Goal: Use online tool/utility

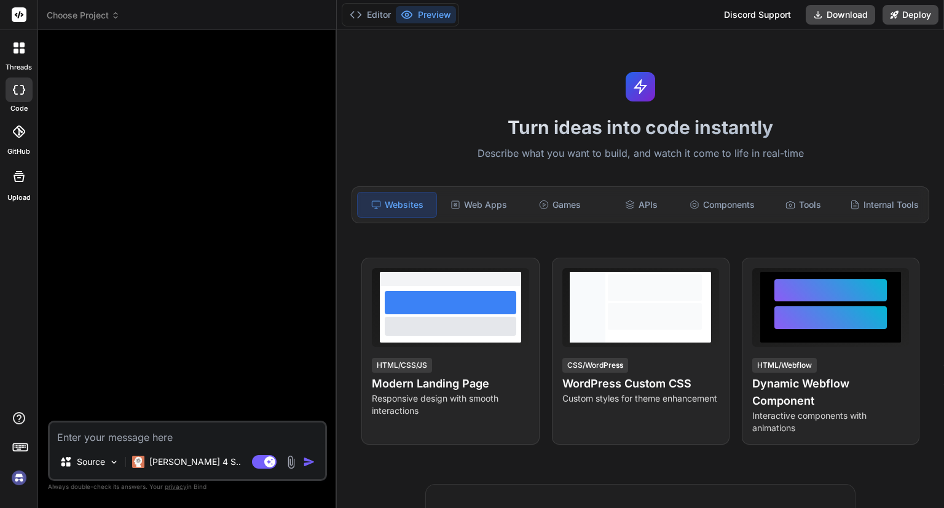
type textarea "x"
click at [225, 433] on textarea at bounding box center [187, 433] width 275 height 22
paste textarea "<div class="card-grid"> <div *ngFor="let project of projects; let i = index" cl…"
type textarea "<div class="card-grid"> <div *ngFor="let project of projects; let i = index" cl…"
type textarea "x"
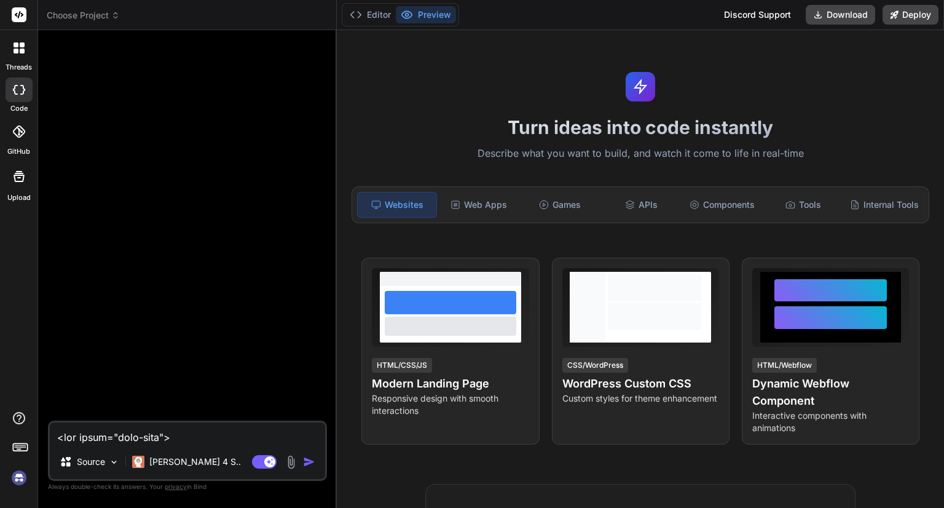
scroll to position [1874, 0]
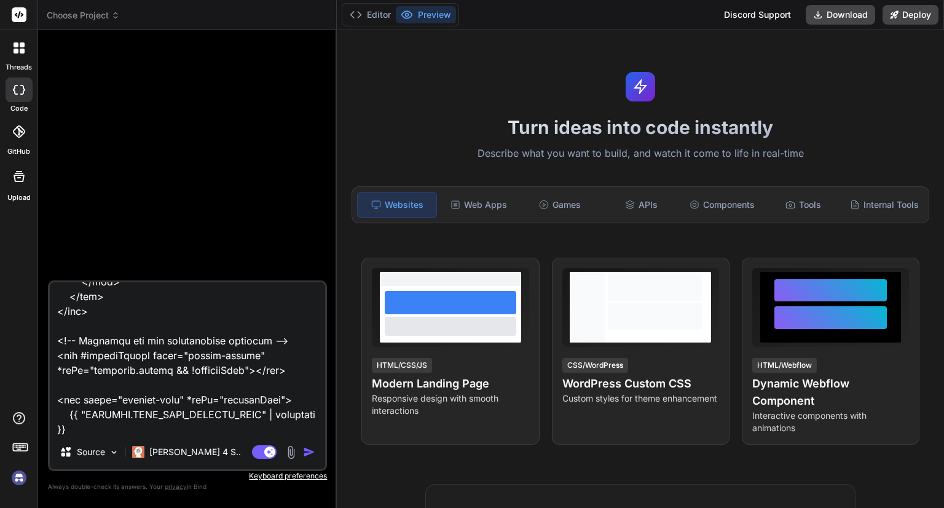
paste textarea "import { Component, Input, Output, EventEmitter, ViewChild, ElementRef, AfterVi…"
type textarea "<div class="card-grid"> <div *ngFor="let project of projects; let i = index" cl…"
type textarea "x"
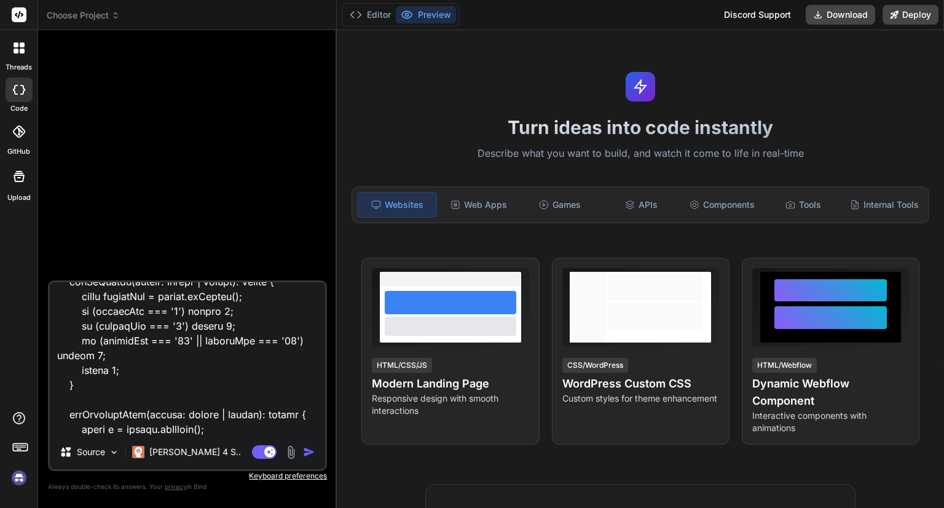
type textarea "<div class="card-grid"> <div *ngFor="let project of projects; let i = index" cl…"
type textarea "x"
type textarea "<div class="card-grid"> <div *ngFor="let project of projects; let i = index" cl…"
type textarea "x"
type textarea "<div class="card-grid"> <div *ngFor="let project of projects; let i = index" cl…"
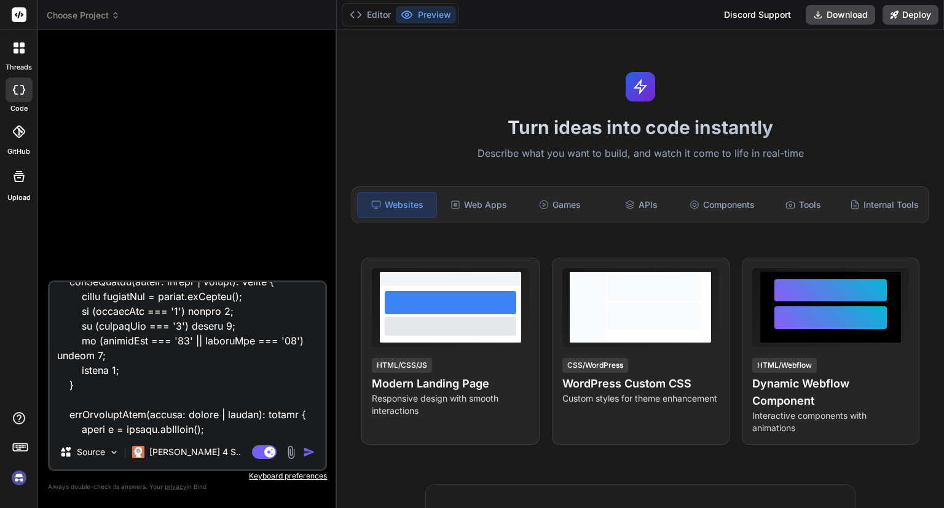
type textarea "x"
type textarea "<div class="card-grid"> <div *ngFor="let project of projects; let i = index" cl…"
type textarea "x"
type textarea "<div class="card-grid"> <div *ngFor="let project of projects; let i = index" cl…"
type textarea "x"
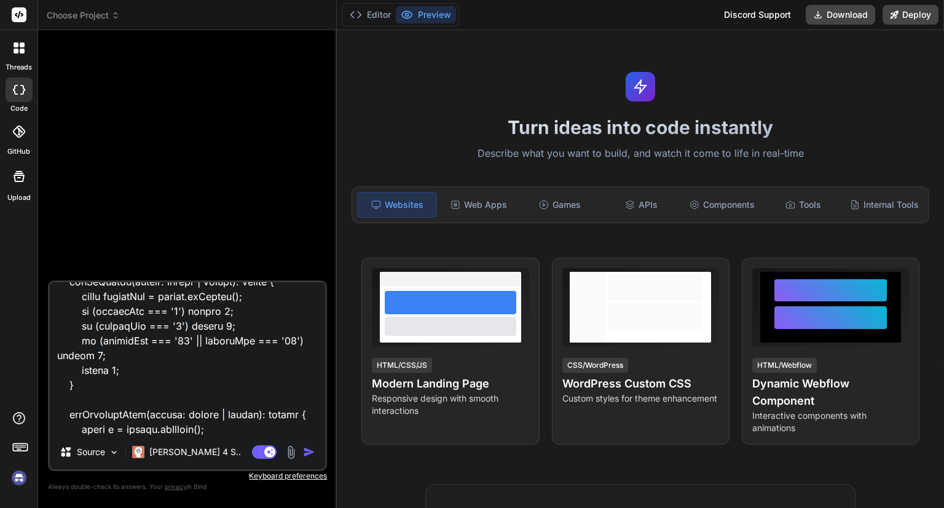
type textarea "<div class="card-grid"> <div *ngFor="let project of projects; let i = index" cl…"
type textarea "x"
type textarea "<div class="card-grid"> <div *ngFor="let project of projects; let i = index" cl…"
type textarea "x"
type textarea "<div class="card-grid"> <div *ngFor="let project of projects; let i = index" cl…"
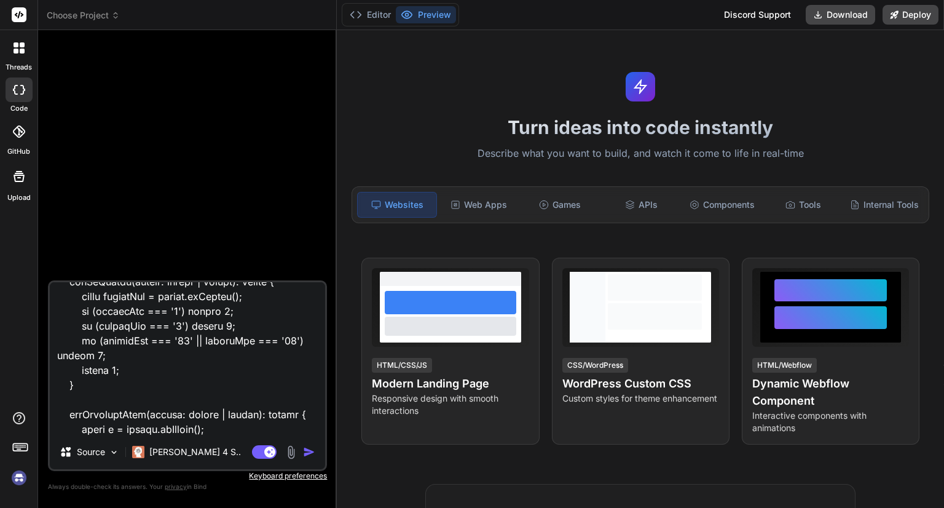
type textarea "x"
type textarea "<div class="card-grid"> <div *ngFor="let project of projects; let i = index" cl…"
type textarea "x"
type textarea "<div class="card-grid"> <div *ngFor="let project of projects; let i = index" cl…"
type textarea "x"
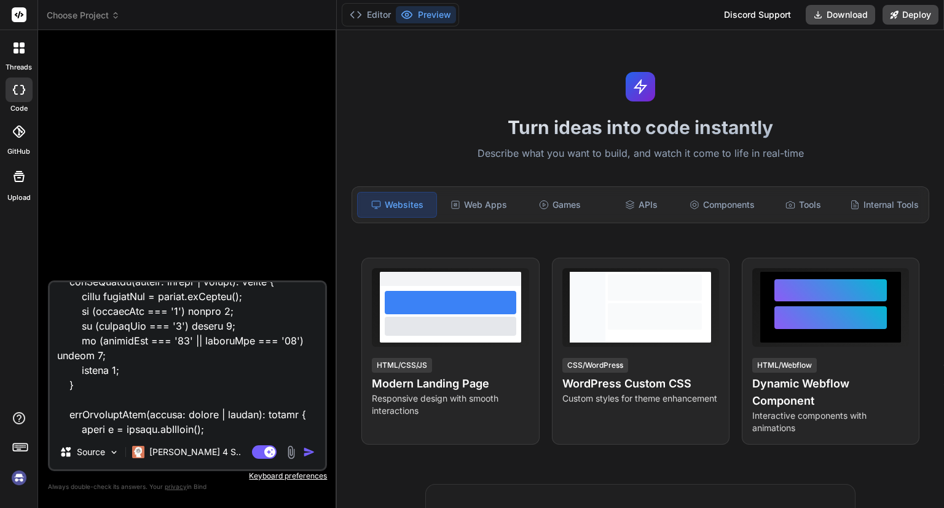
type textarea "<div class="card-grid"> <div *ngFor="let project of projects; let i = index" cl…"
type textarea "x"
type textarea "<div class="card-grid"> <div *ngFor="let project of projects; let i = index" cl…"
type textarea "x"
type textarea "<div class="card-grid"> <div *ngFor="let project of projects; let i = index" cl…"
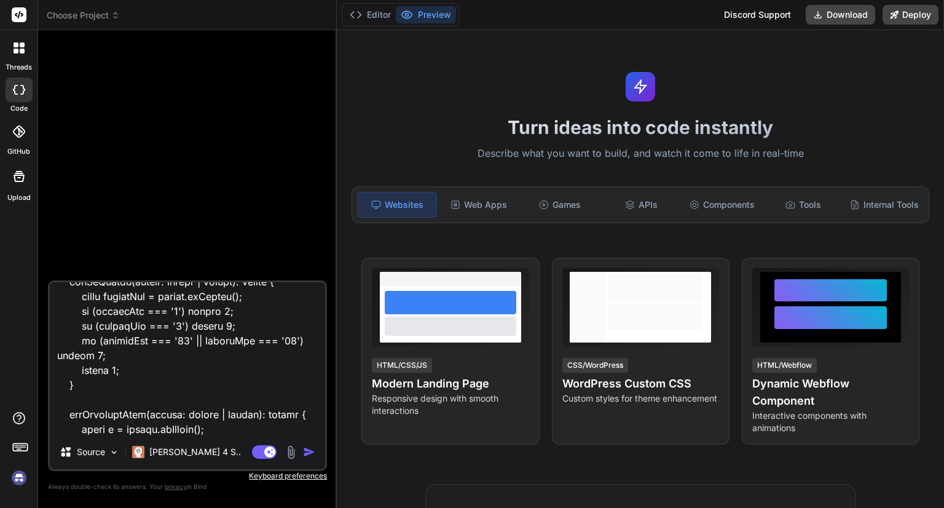
type textarea "x"
type textarea "<div class="card-grid"> <div *ngFor="let project of projects; let i = index" cl…"
type textarea "x"
type textarea "<div class="card-grid"> <div *ngFor="let project of projects; let i = index" cl…"
type textarea "x"
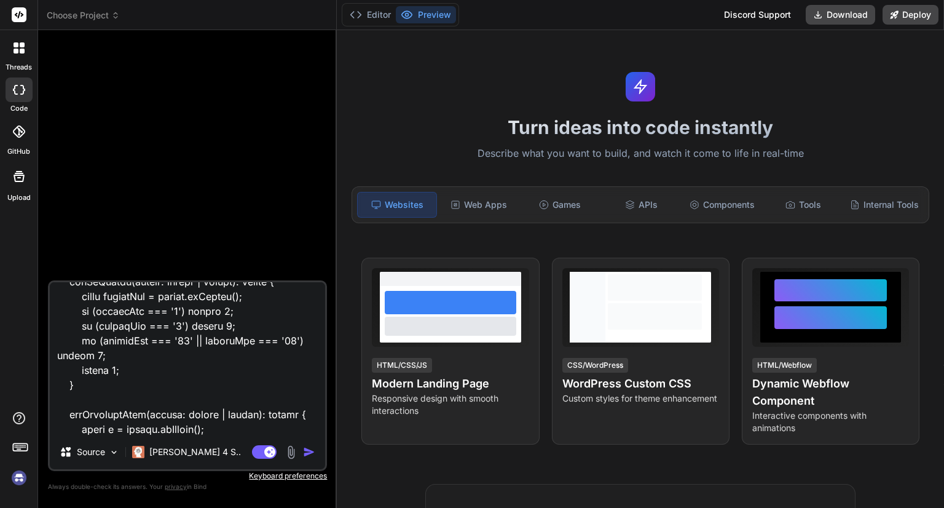
type textarea "<div class="card-grid"> <div *ngFor="let project of projects; let i = index" cl…"
type textarea "x"
type textarea "<div class="card-grid"> <div *ngFor="let project of projects; let i = index" cl…"
type textarea "x"
type textarea "<div class="card-grid"> <div *ngFor="let project of projects; let i = index" cl…"
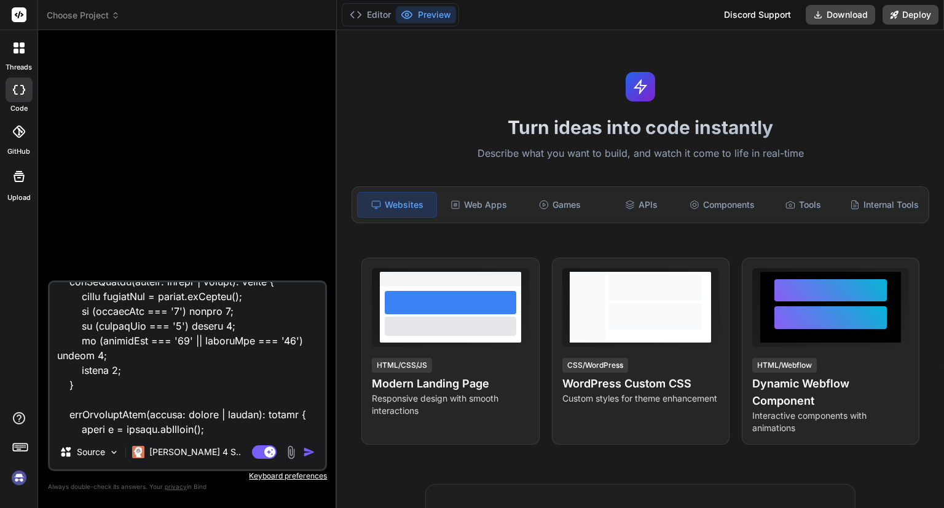
type textarea "x"
type textarea "<div class="card-grid"> <div *ngFor="let project of projects; let i = index" cl…"
type textarea "x"
type textarea "<div class="card-grid"> <div *ngFor="let project of projects; let i = index" cl…"
type textarea "x"
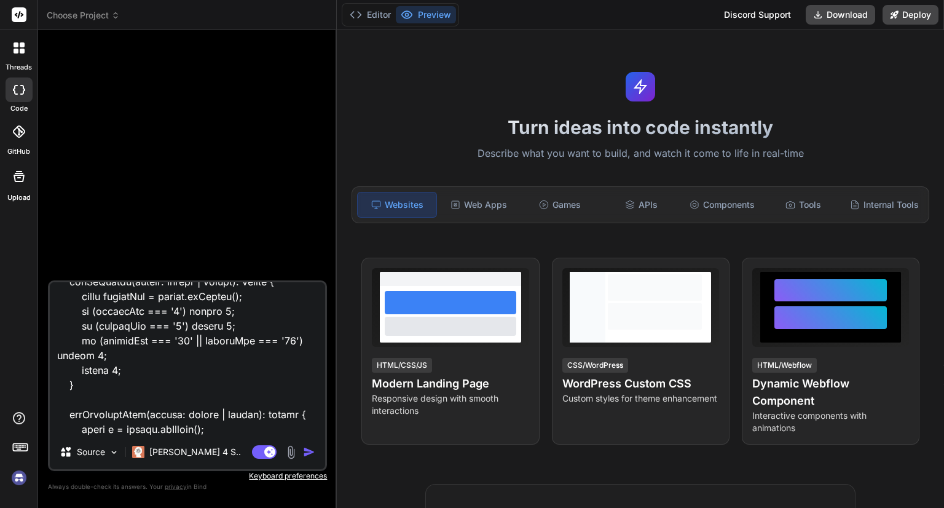
type textarea "<div class="card-grid"> <div *ngFor="let project of projects; let i = index" cl…"
type textarea "x"
type textarea "<div class="card-grid"> <div *ngFor="let project of projects; let i = index" cl…"
type textarea "x"
type textarea "<div class="card-grid"> <div *ngFor="let project of projects; let i = index" cl…"
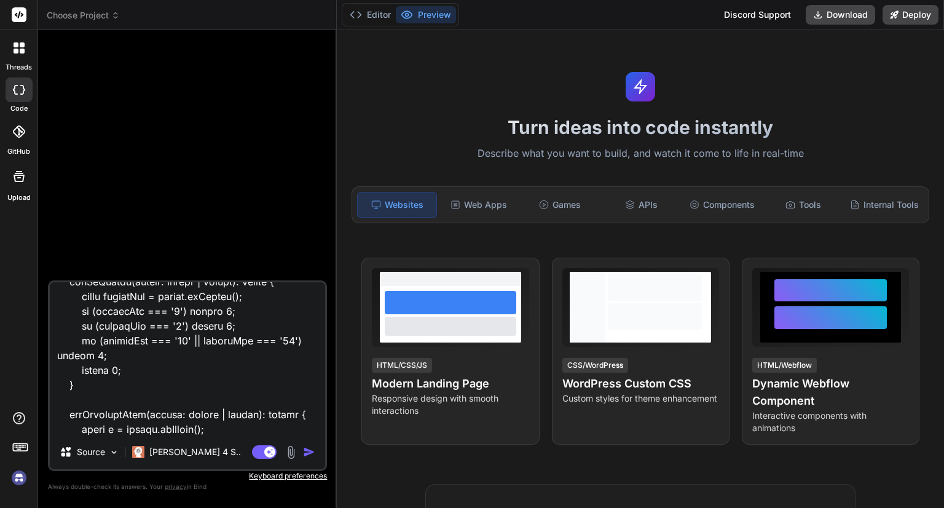
type textarea "x"
type textarea "<div class="card-grid"> <div *ngFor="let project of projects; let i = index" cl…"
type textarea "x"
type textarea "<div class="card-grid"> <div *ngFor="let project of projects; let i = index" cl…"
type textarea "x"
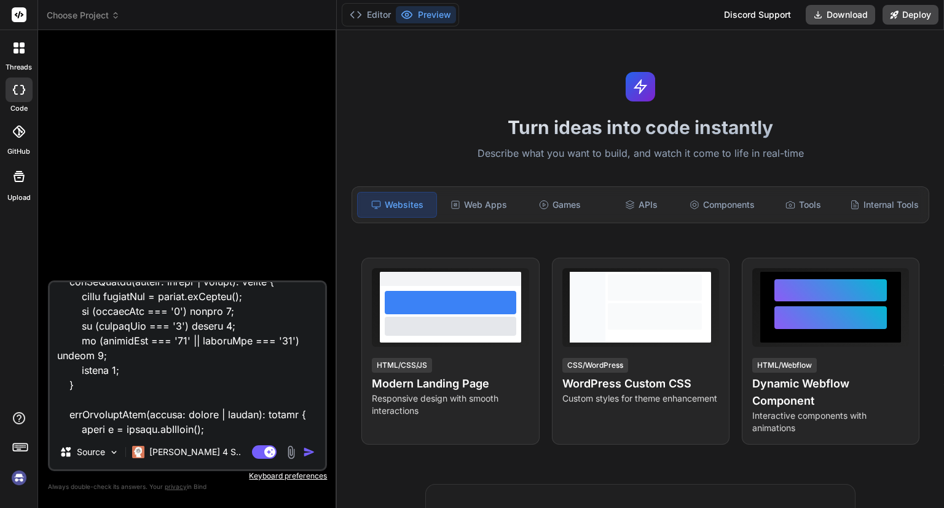
type textarea "<div class="card-grid"> <div *ngFor="let project of projects; let i = index" cl…"
type textarea "x"
type textarea "<div class="card-grid"> <div *ngFor="let project of projects; let i = index" cl…"
type textarea "x"
type textarea "<div class="card-grid"> <div *ngFor="let project of projects; let i = index" cl…"
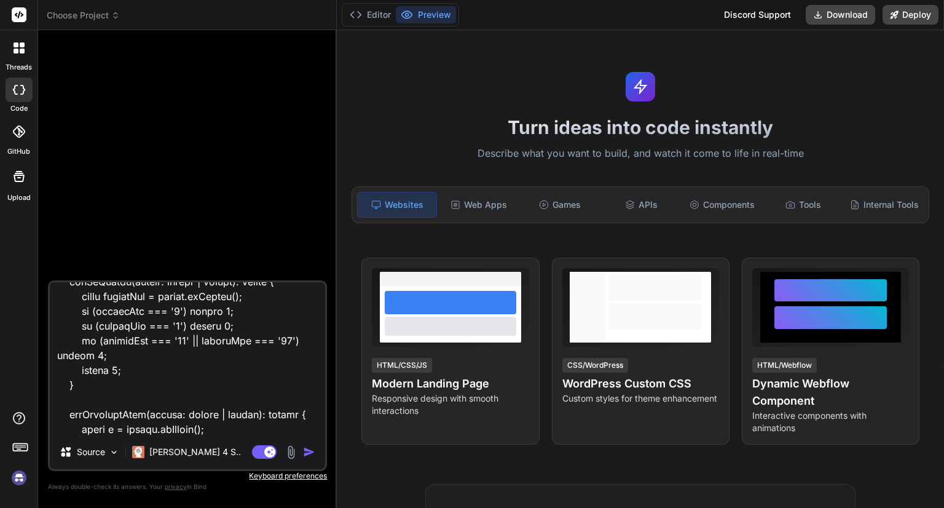
type textarea "x"
type textarea "<div class="card-grid"> <div *ngFor="let project of projects; let i = index" cl…"
type textarea "x"
type textarea "<div class="card-grid"> <div *ngFor="let project of projects; let i = index" cl…"
type textarea "x"
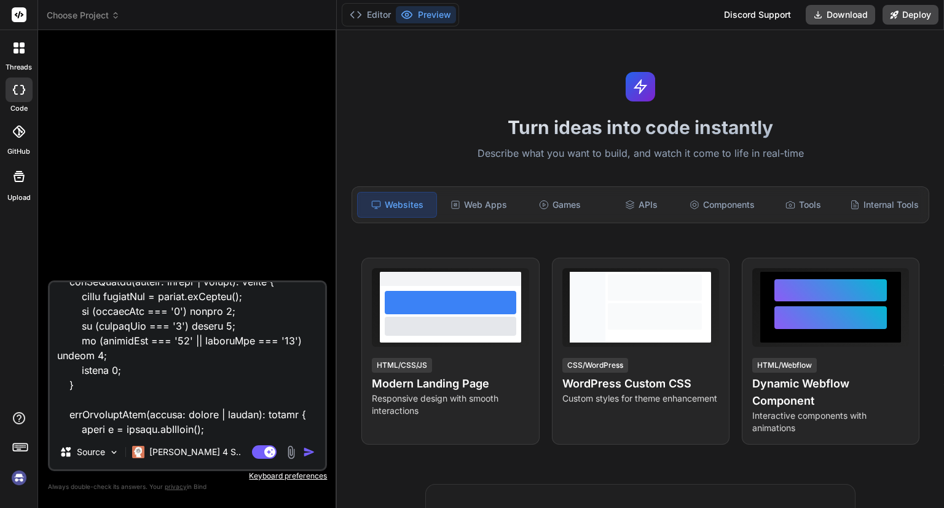
type textarea "<div class="card-grid"> <div *ngFor="let project of projects; let i = index" cl…"
type textarea "x"
type textarea "<div class="card-grid"> <div *ngFor="let project of projects; let i = index" cl…"
type textarea "x"
type textarea "<div class="card-grid"> <div *ngFor="let project of projects; let i = index" cl…"
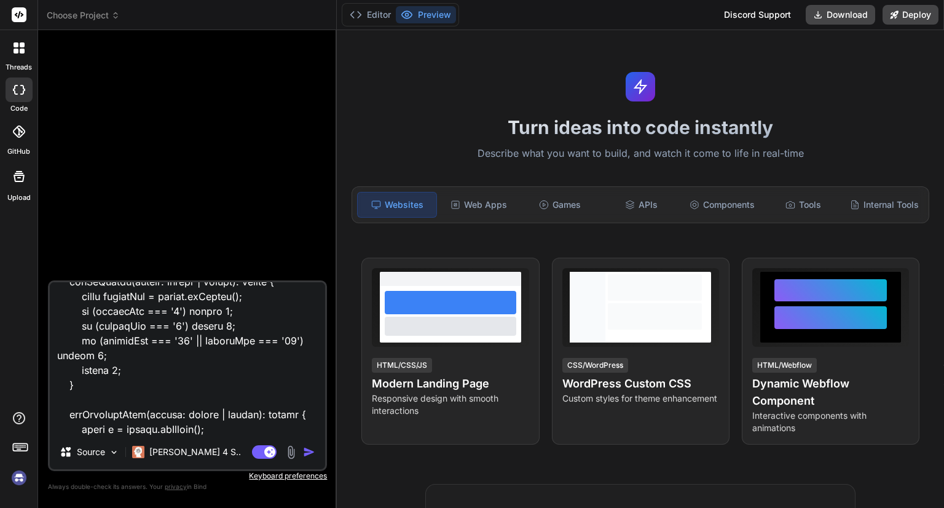
type textarea "x"
type textarea "<div class="card-grid"> <div *ngFor="let project of projects; let i = index" cl…"
type textarea "x"
type textarea "<div class="card-grid"> <div *ngFor="let project of projects; let i = index" cl…"
type textarea "x"
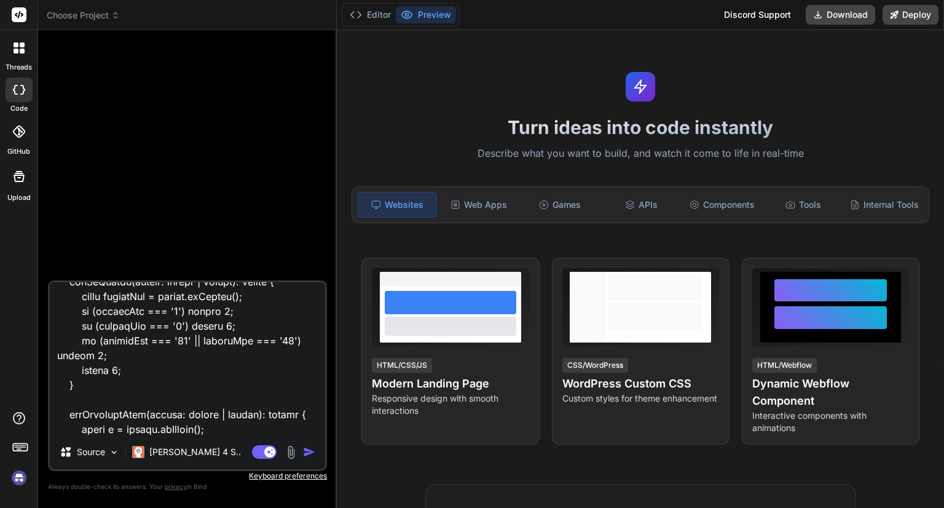
type textarea "<div class="card-grid"> <div *ngFor="let project of projects; let i = index" cl…"
type textarea "x"
type textarea "<div class="card-grid"> <div *ngFor="let project of projects; let i = index" cl…"
type textarea "x"
type textarea "<div class="card-grid"> <div *ngFor="let project of projects; let i = index" cl…"
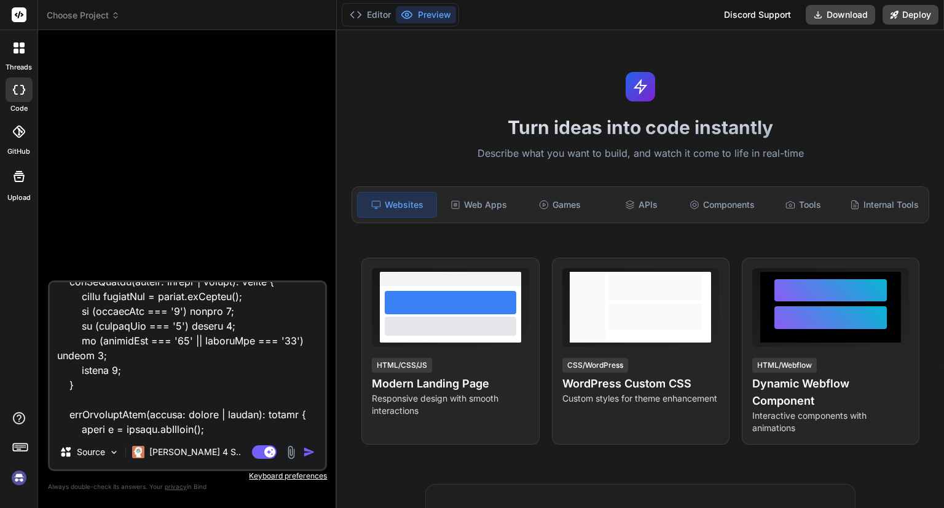
type textarea "x"
type textarea "<div class="card-grid"> <div *ngFor="let project of projects; let i = index" cl…"
type textarea "x"
type textarea "<div class="card-grid"> <div *ngFor="let project of projects; let i = index" cl…"
type textarea "x"
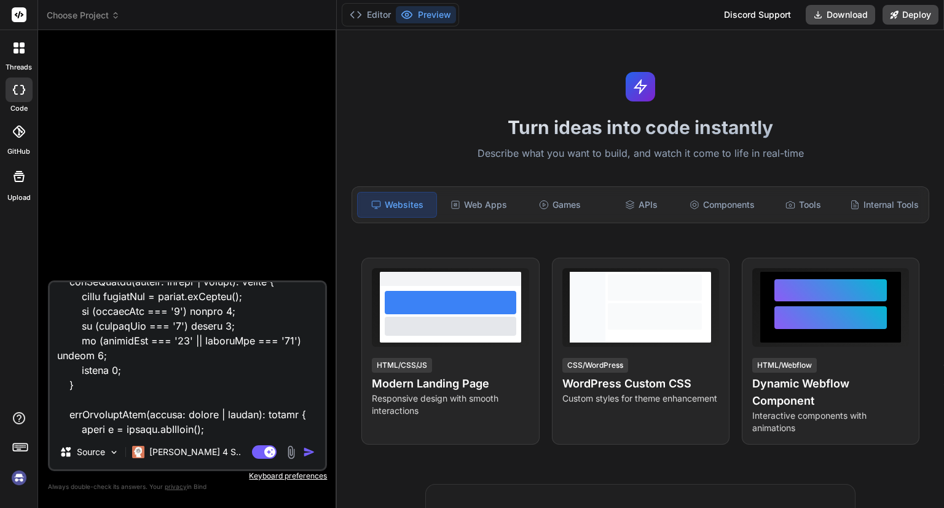
type textarea "<div class="card-grid"> <div *ngFor="let project of projects; let i = index" cl…"
type textarea "x"
type textarea "<div class="card-grid"> <div *ngFor="let project of projects; let i = index" cl…"
type textarea "x"
type textarea "<div class="card-grid"> <div *ngFor="let project of projects; let i = index" cl…"
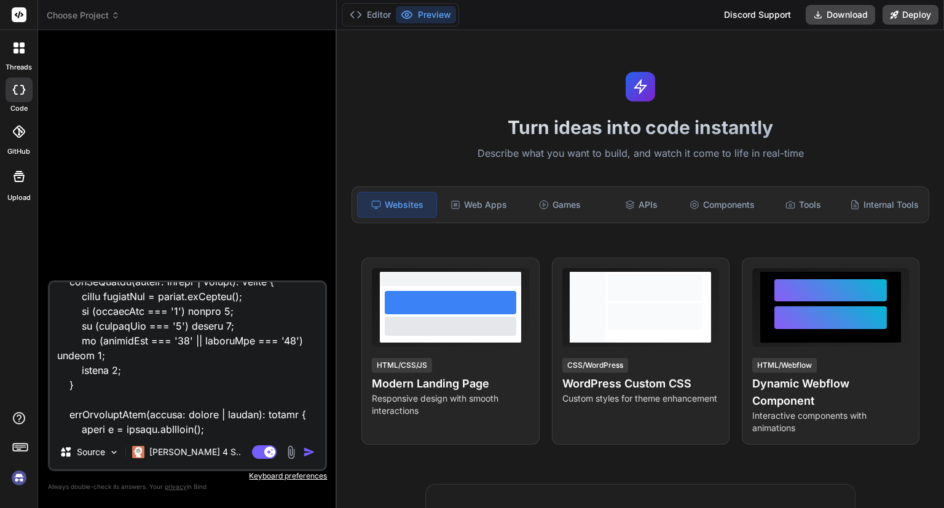
type textarea "x"
type textarea "<div class="card-grid"> <div *ngFor="let project of projects; let i = index" cl…"
type textarea "x"
type textarea "<div class="card-grid"> <div *ngFor="let project of projects; let i = index" cl…"
type textarea "x"
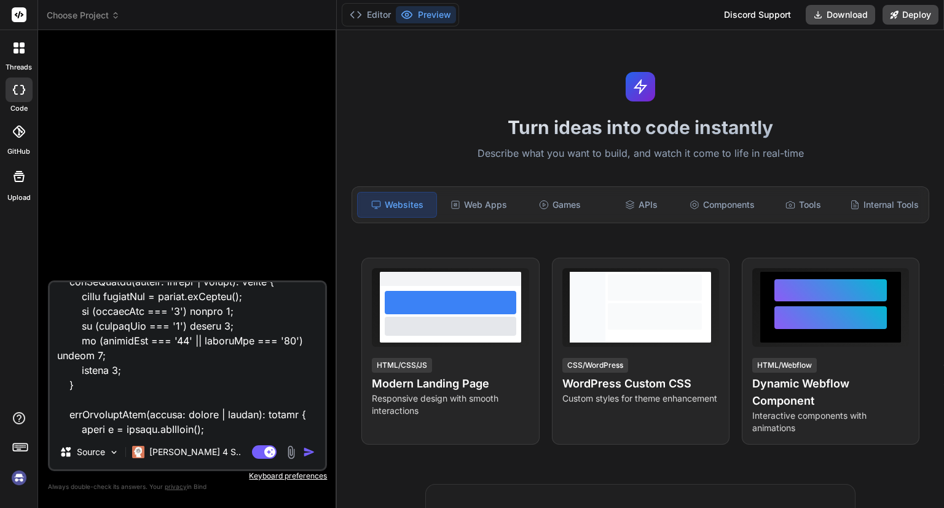
type textarea "<div class="card-grid"> <div *ngFor="let project of projects; let i = index" cl…"
type textarea "x"
type textarea "<div class="card-grid"> <div *ngFor="let project of projects; let i = index" cl…"
type textarea "x"
type textarea "<div class="card-grid"> <div *ngFor="let project of projects; let i = index" cl…"
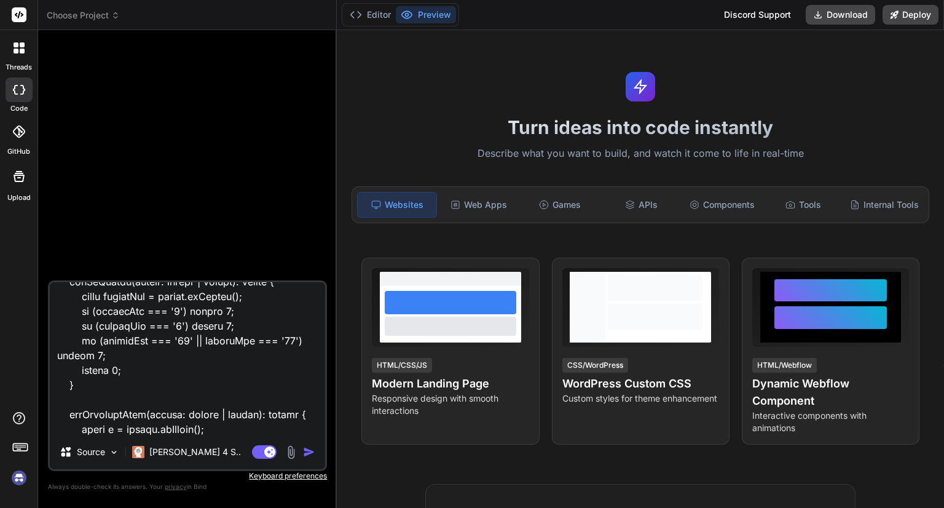
type textarea "x"
type textarea "<div class="card-grid"> <div *ngFor="let project of projects; let i = index" cl…"
type textarea "x"
type textarea "<div class="card-grid"> <div *ngFor="let project of projects; let i = index" cl…"
type textarea "x"
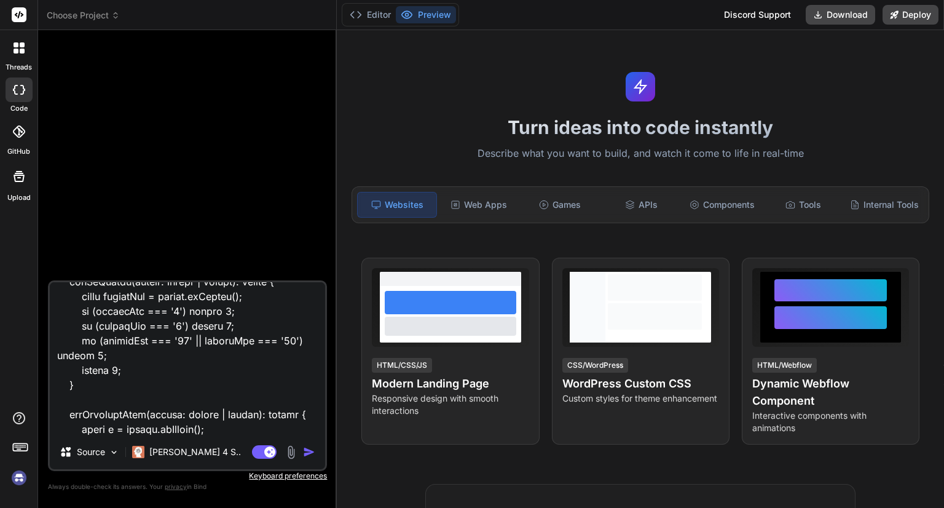
type textarea "<div class="card-grid"> <div *ngFor="let project of projects; let i = index" cl…"
type textarea "x"
type textarea "<div class="card-grid"> <div *ngFor="let project of projects; let i = index" cl…"
type textarea "x"
type textarea "<div class="card-grid"> <div *ngFor="let project of projects; let i = index" cl…"
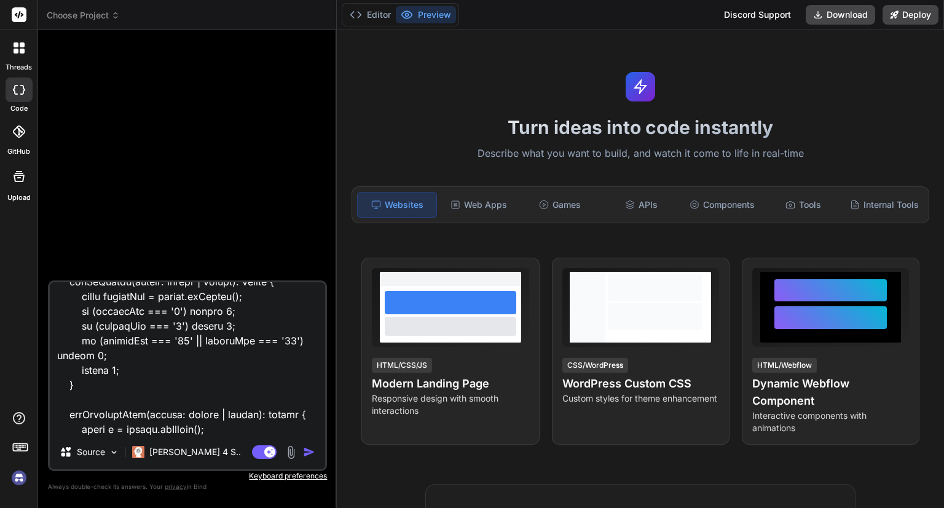
type textarea "x"
type textarea "<div class="card-grid"> <div *ngFor="let project of projects; let i = index" cl…"
type textarea "x"
type textarea "<div class="card-grid"> <div *ngFor="let project of projects; let i = index" cl…"
type textarea "x"
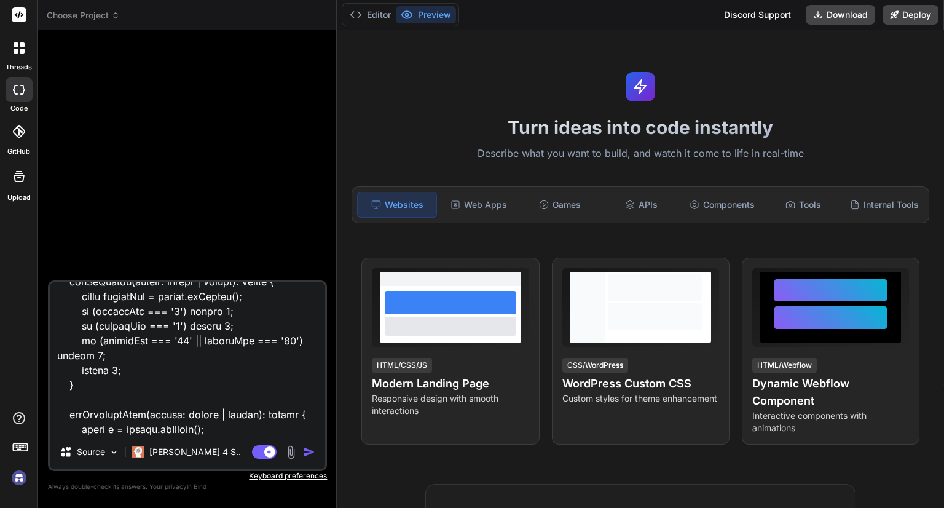
type textarea "<div class="card-grid"> <div *ngFor="let project of projects; let i = index" cl…"
type textarea "x"
type textarea "<div class="card-grid"> <div *ngFor="let project of projects; let i = index" cl…"
type textarea "x"
type textarea "<div class="card-grid"> <div *ngFor="let project of projects; let i = index" cl…"
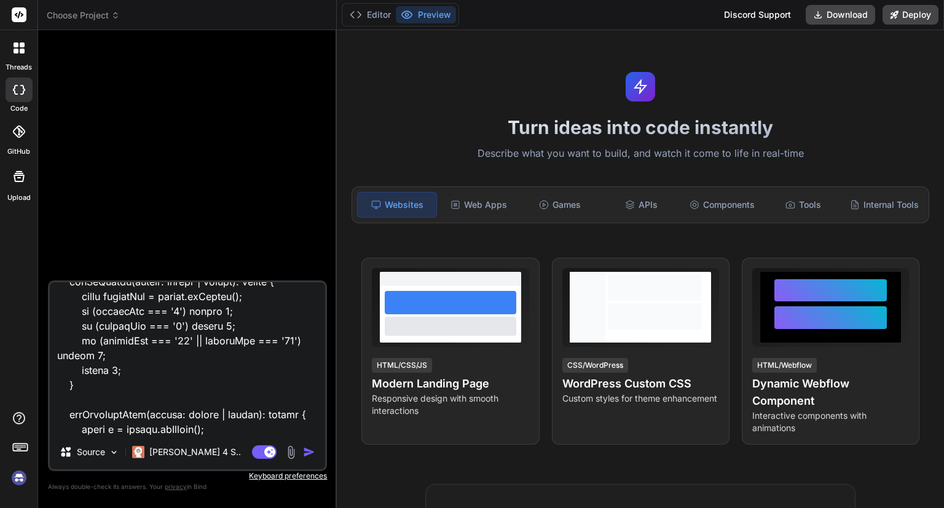
type textarea "x"
type textarea "<div class="card-grid"> <div *ngFor="let project of projects; let i = index" cl…"
type textarea "x"
type textarea "<div class="card-grid"> <div *ngFor="let project of projects; let i = index" cl…"
type textarea "x"
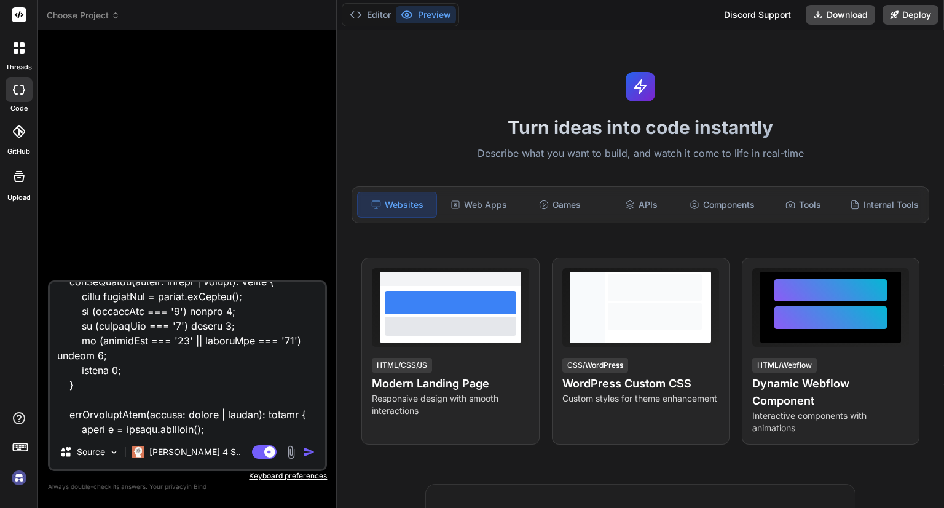
type textarea "<div class="card-grid"> <div *ngFor="let project of projects; let i = index" cl…"
type textarea "x"
type textarea "<div class="card-grid"> <div *ngFor="let project of projects; let i = index" cl…"
type textarea "x"
type textarea "<div class="card-grid"> <div *ngFor="let project of projects; let i = index" cl…"
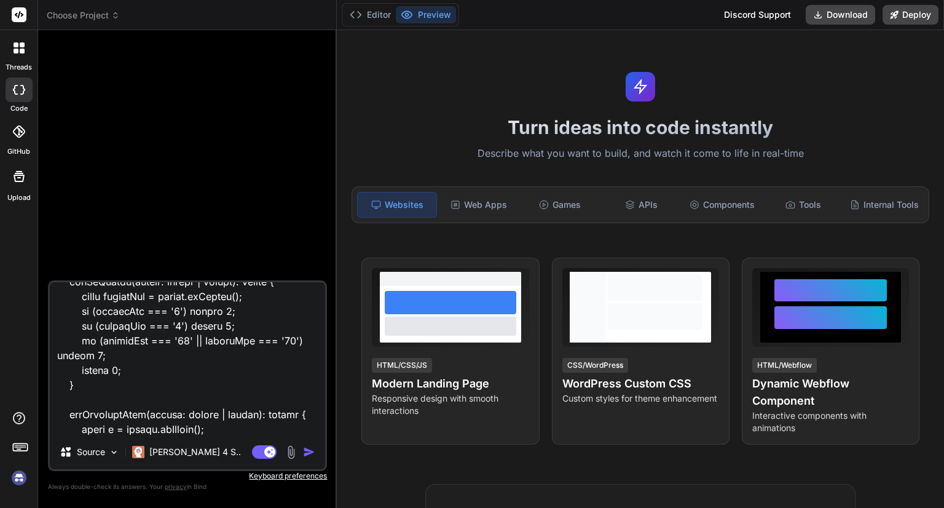
type textarea "x"
type textarea "<div class="card-grid"> <div *ngFor="let project of projects; let i = index" cl…"
type textarea "x"
type textarea "<div class="card-grid"> <div *ngFor="let project of projects; let i = index" cl…"
type textarea "x"
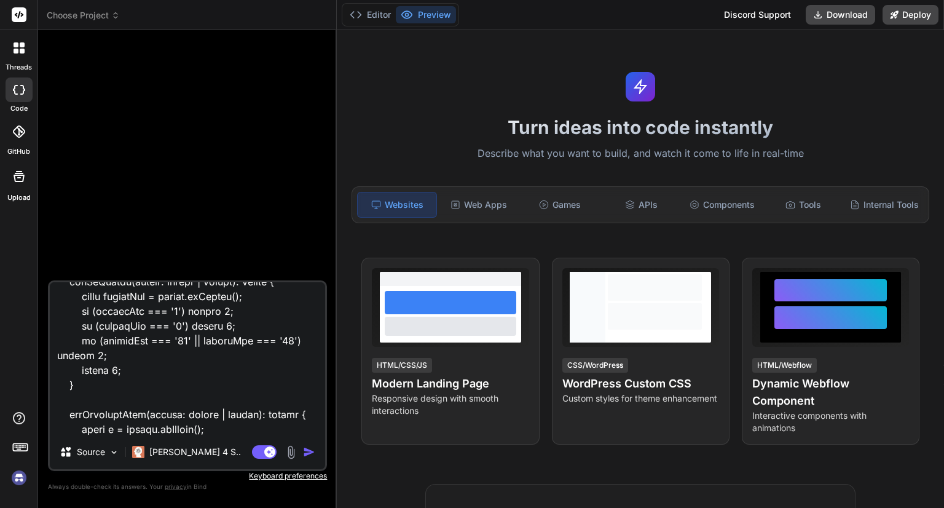
type textarea "<div class="card-grid"> <div *ngFor="let project of projects; let i = index" cl…"
type textarea "x"
type textarea "<div class="card-grid"> <div *ngFor="let project of projects; let i = index" cl…"
type textarea "x"
type textarea "<div class="card-grid"> <div *ngFor="let project of projects; let i = index" cl…"
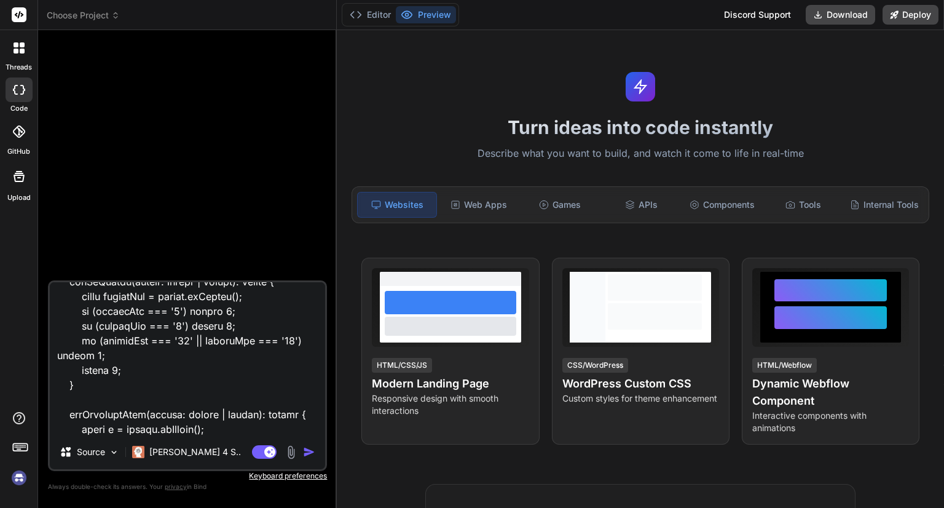
type textarea "x"
type textarea "<div class="card-grid"> <div *ngFor="let project of projects; let i = index" cl…"
type textarea "x"
type textarea "<div class="card-grid"> <div *ngFor="let project of projects; let i = index" cl…"
type textarea "x"
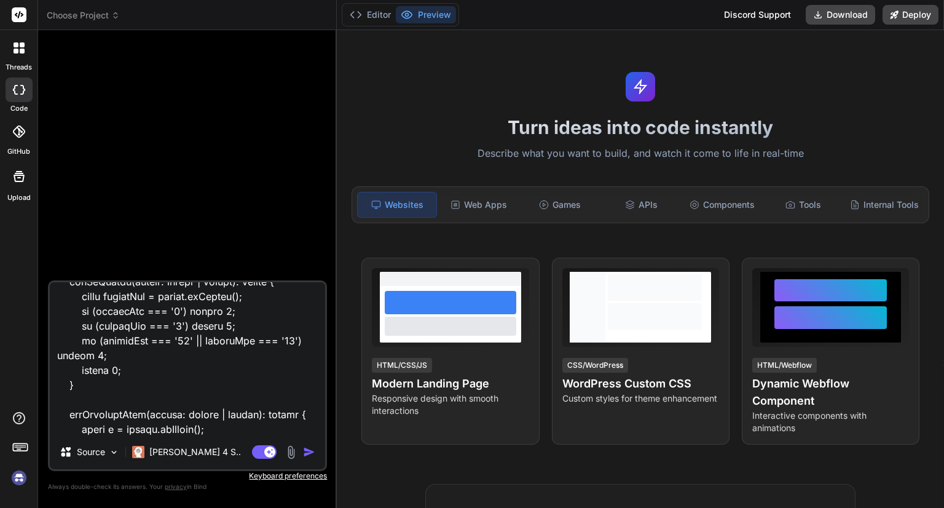
type textarea "<div class="card-grid"> <div *ngFor="let project of projects; let i = index" cl…"
type textarea "x"
type textarea "<div class="card-grid"> <div *ngFor="let project of projects; let i = index" cl…"
type textarea "x"
type textarea "<div class="card-grid"> <div *ngFor="let project of projects; let i = index" cl…"
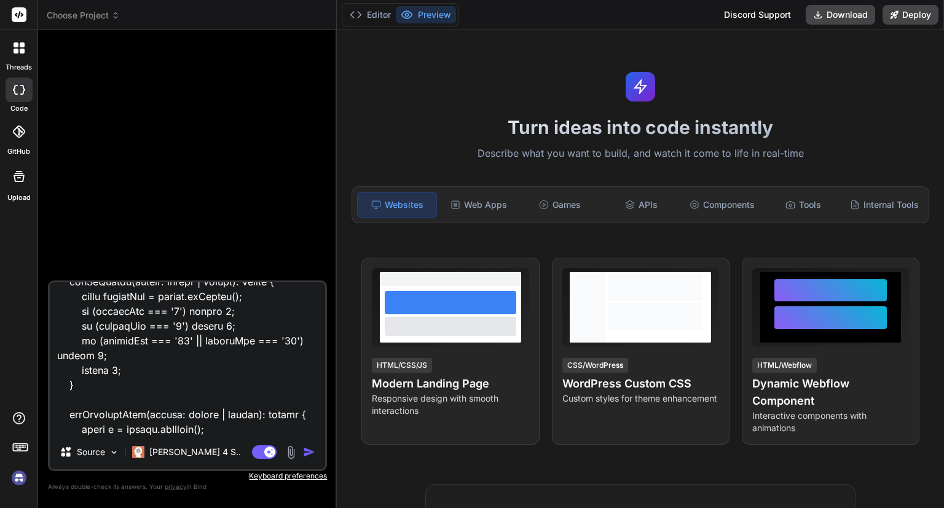
type textarea "x"
type textarea "<div class="card-grid"> <div *ngFor="let project of projects; let i = index" cl…"
type textarea "x"
type textarea "<div class="card-grid"> <div *ngFor="let project of projects; let i = index" cl…"
type textarea "x"
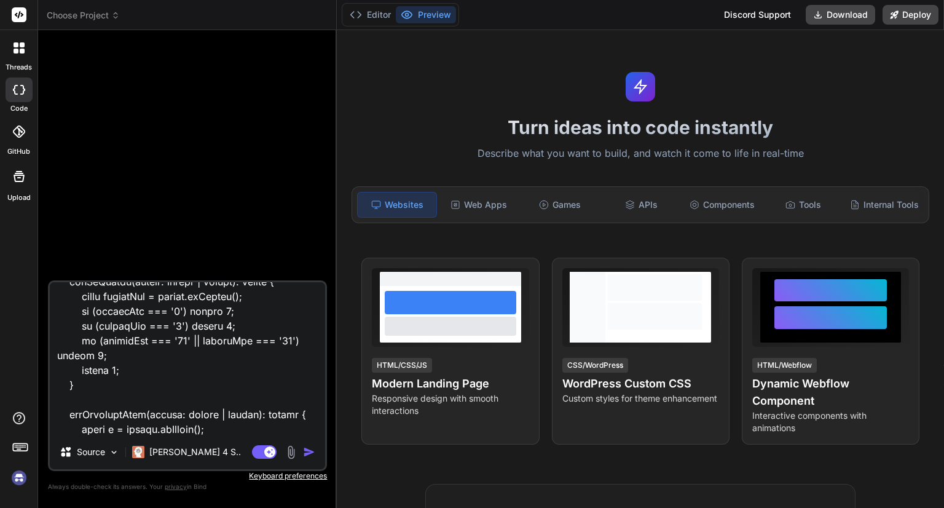
type textarea "<div class="card-grid"> <div *ngFor="let project of projects; let i = index" cl…"
type textarea "x"
type textarea "<div class="card-grid"> <div *ngFor="let project of projects; let i = index" cl…"
type textarea "x"
type textarea "<div class="card-grid"> <div *ngFor="let project of projects; let i = index" cl…"
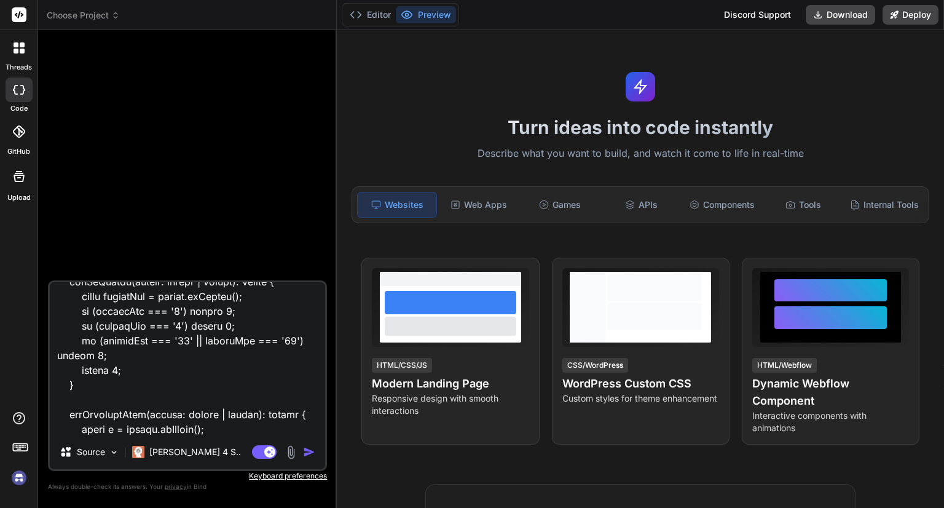
type textarea "x"
type textarea "<div class="card-grid"> <div *ngFor="let project of projects; let i = index" cl…"
type textarea "x"
type textarea "<div class="card-grid"> <div *ngFor="let project of projects; let i = index" cl…"
type textarea "x"
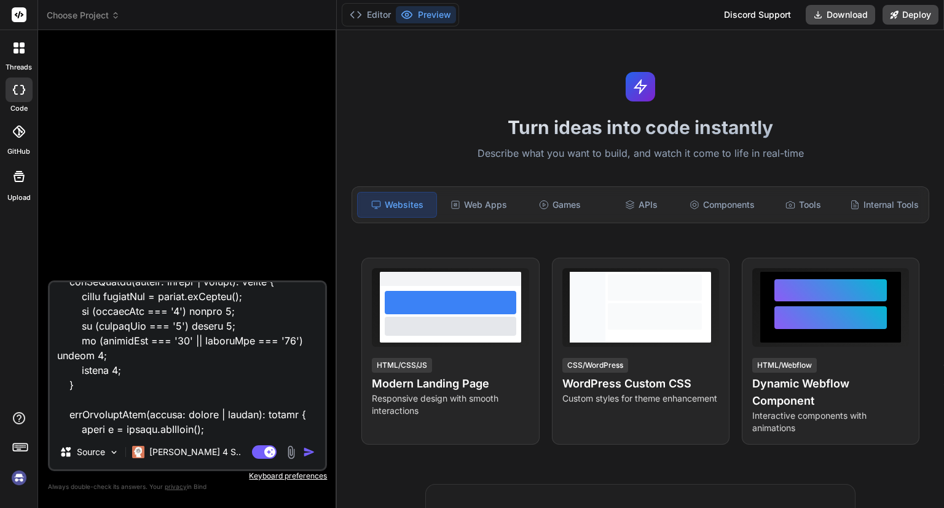
type textarea "<div class="card-grid"> <div *ngFor="let project of projects; let i = index" cl…"
type textarea "x"
type textarea "<div class="card-grid"> <div *ngFor="let project of projects; let i = index" cl…"
type textarea "x"
type textarea "<div class="card-grid"> <div *ngFor="let project of projects; let i = index" cl…"
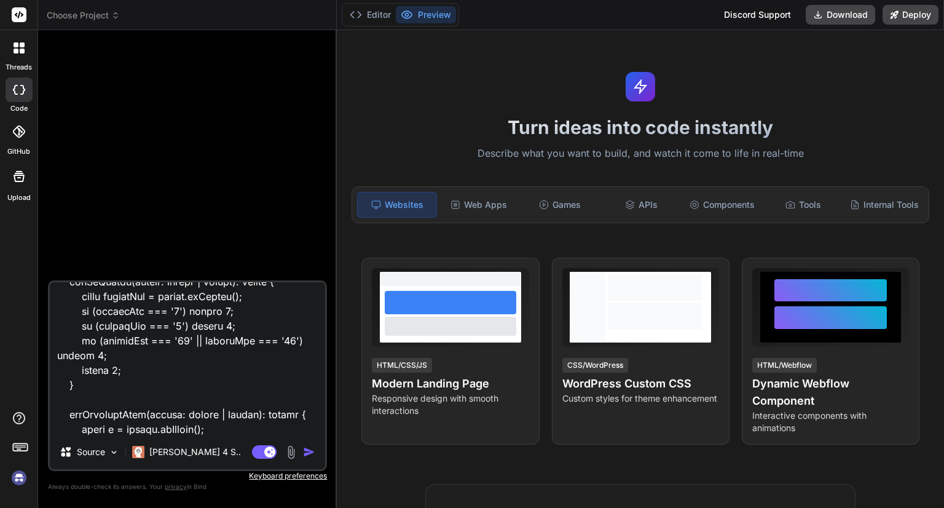
type textarea "x"
type textarea "<div class="card-grid"> <div *ngFor="let project of projects; let i = index" cl…"
type textarea "x"
type textarea "<div class="card-grid"> <div *ngFor="let project of projects; let i = index" cl…"
type textarea "x"
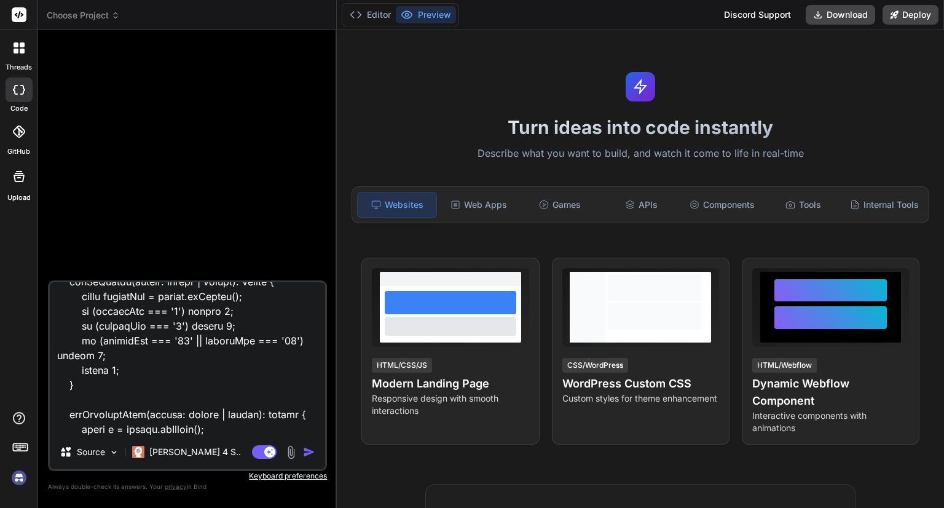
type textarea "<div class="card-grid"> <div *ngFor="let project of projects; let i = index" cl…"
type textarea "x"
type textarea "<div class="card-grid"> <div *ngFor="let project of projects; let i = index" cl…"
type textarea "x"
type textarea "<div class="card-grid"> <div *ngFor="let project of projects; let i = index" cl…"
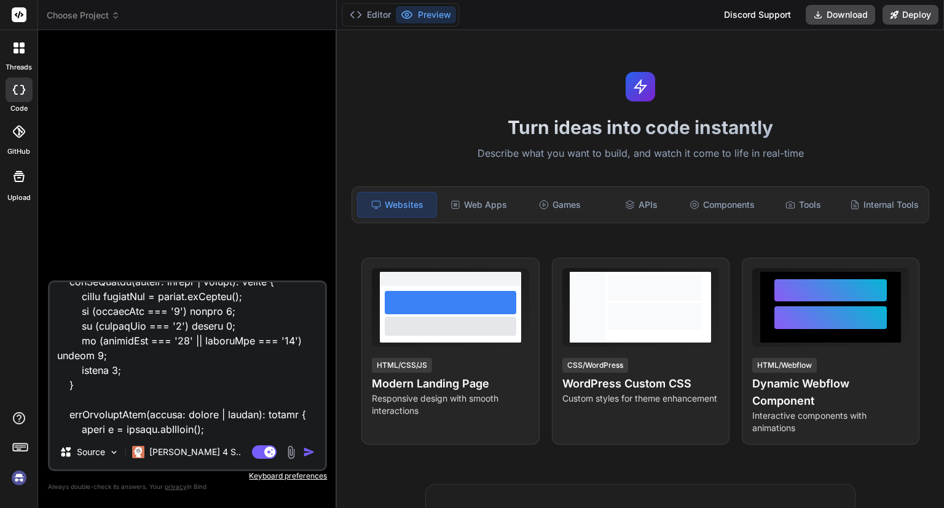
type textarea "x"
type textarea "<div class="card-grid"> <div *ngFor="let project of projects; let i = index" cl…"
type textarea "x"
type textarea "<div class="card-grid"> <div *ngFor="let project of projects; let i = index" cl…"
type textarea "x"
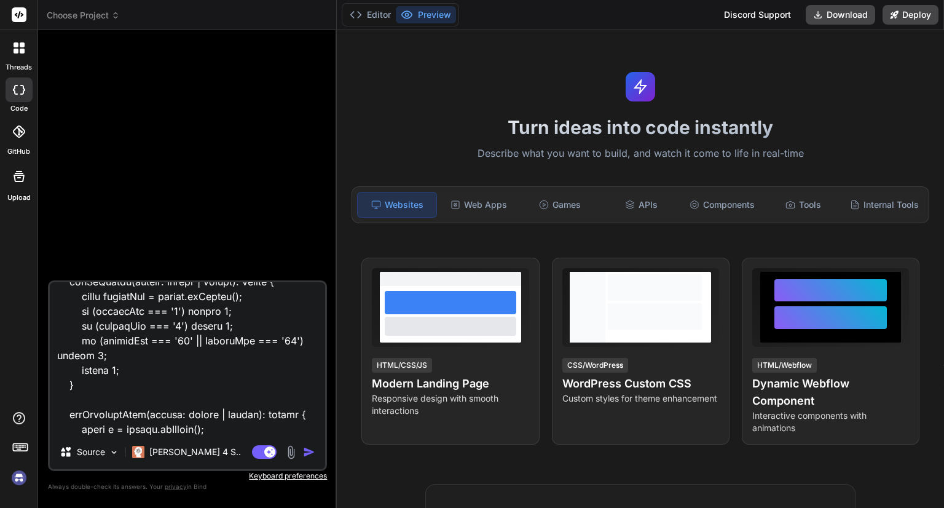
type textarea "<div class="card-grid"> <div *ngFor="let project of projects; let i = index" cl…"
type textarea "x"
type textarea "<div class="card-grid"> <div *ngFor="let project of projects; let i = index" cl…"
type textarea "x"
type textarea "<div class="card-grid"> <div *ngFor="let project of projects; let i = index" cl…"
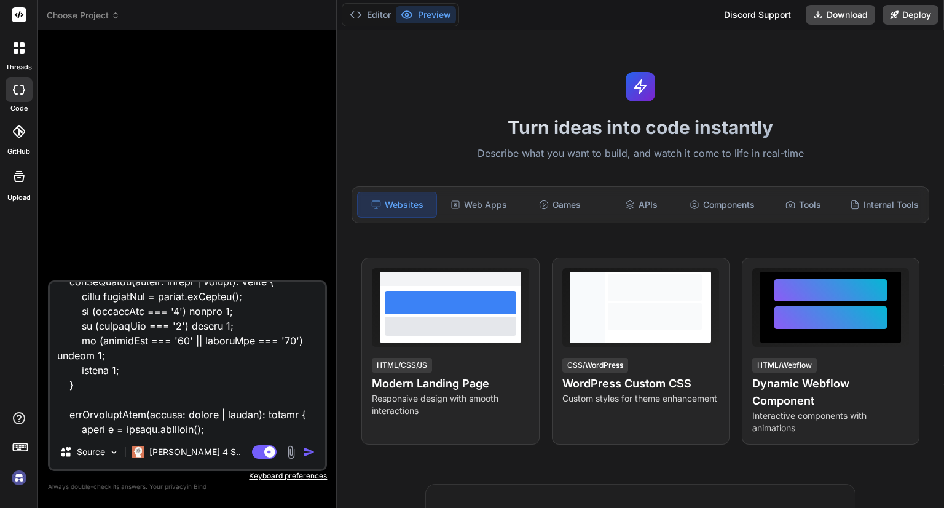
type textarea "x"
type textarea "<div class="card-grid"> <div *ngFor="let project of projects; let i = index" cl…"
type textarea "x"
type textarea "<div class="card-grid"> <div *ngFor="let project of projects; let i = index" cl…"
type textarea "x"
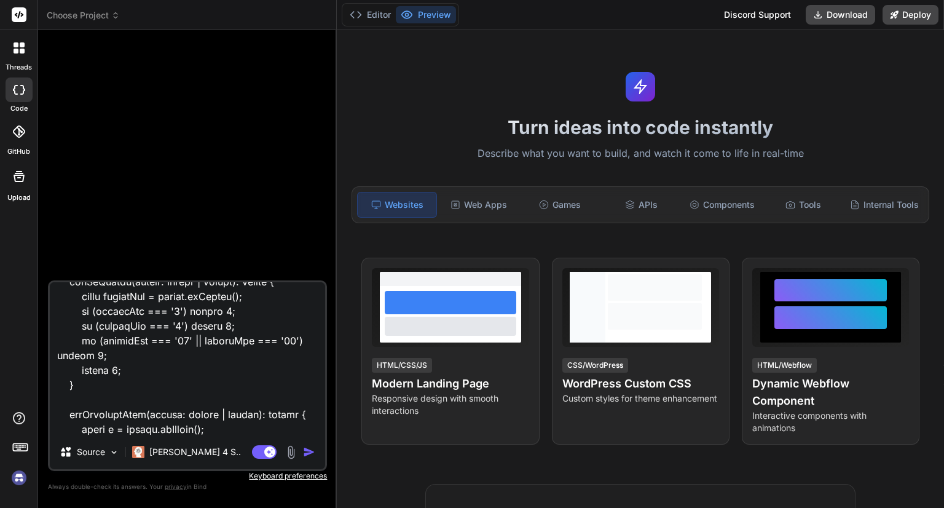
type textarea "<div class="card-grid"> <div *ngFor="let project of projects; let i = index" cl…"
type textarea "x"
type textarea "<div class="card-grid"> <div *ngFor="let project of projects; let i = index" cl…"
type textarea "x"
type textarea "<div class="card-grid"> <div *ngFor="let project of projects; let i = index" cl…"
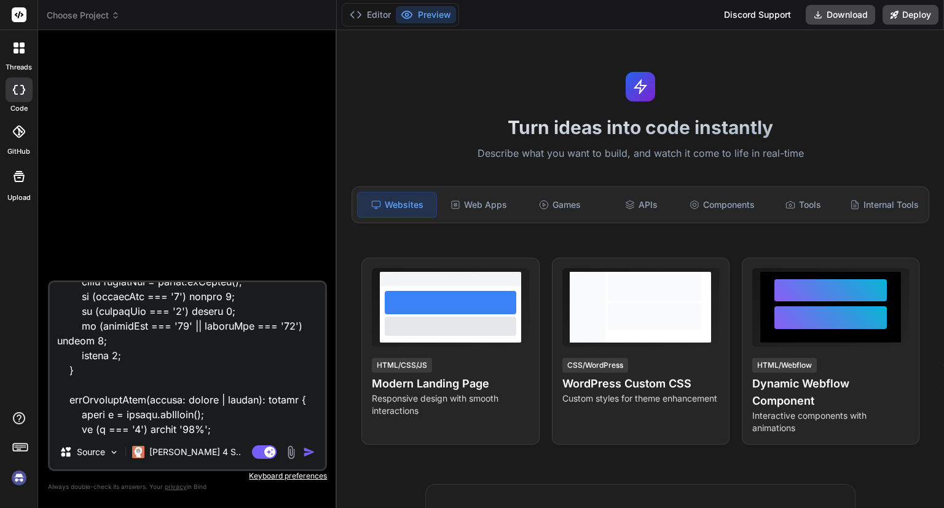
scroll to position [5222, 0]
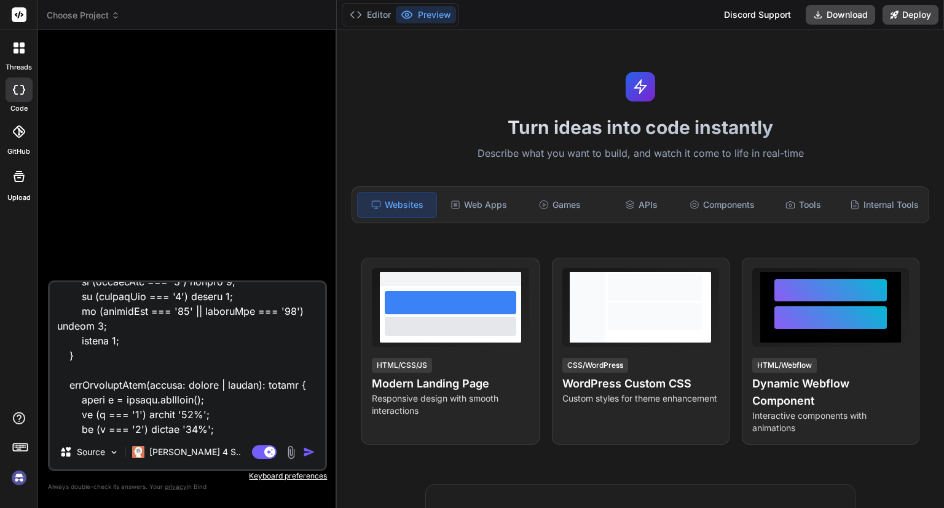
click at [310, 450] on img "button" at bounding box center [309, 452] width 12 height 12
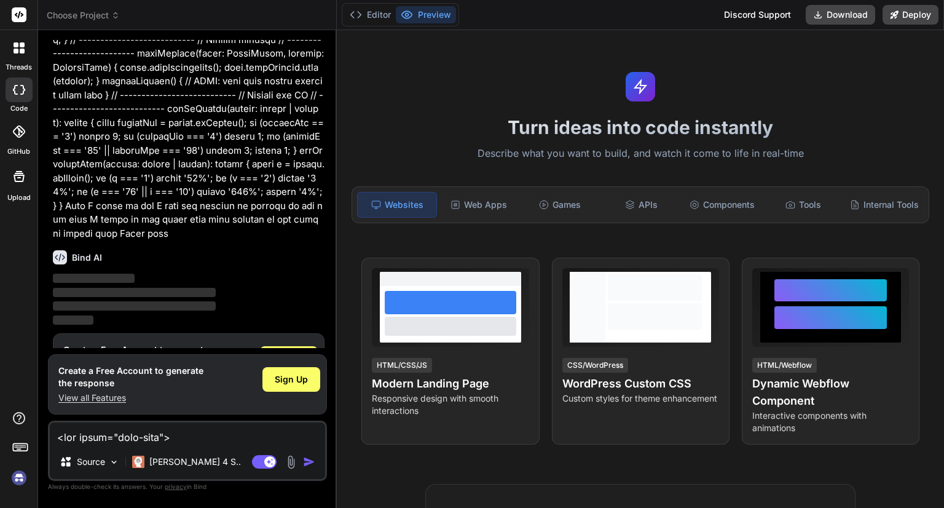
scroll to position [1716, 0]
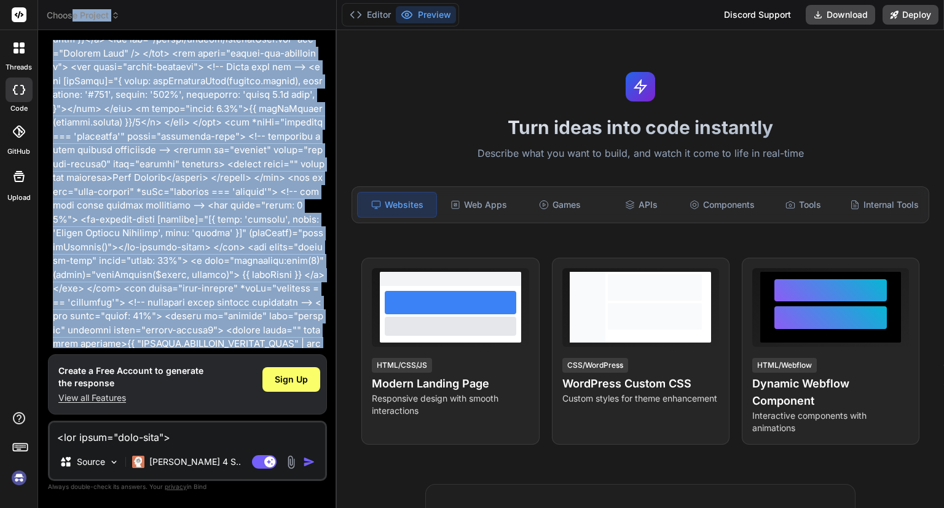
scroll to position [0, 0]
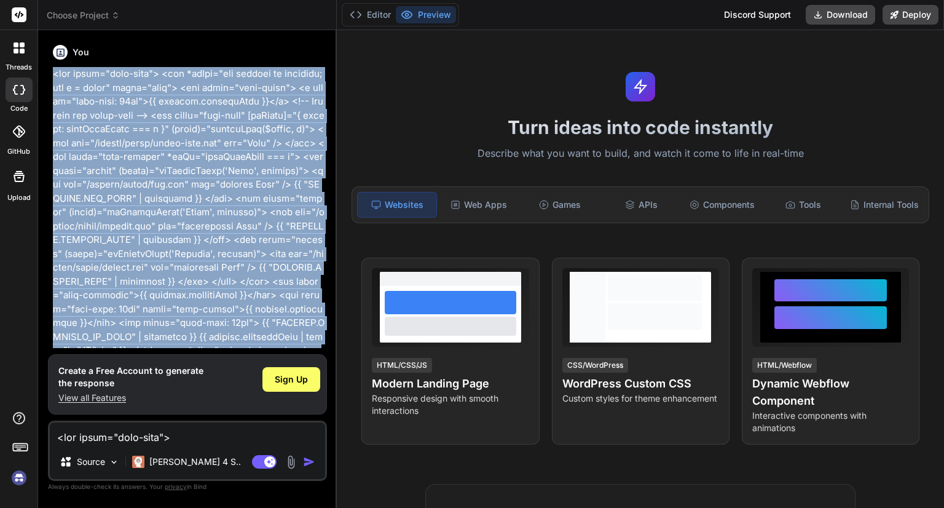
drag, startPoint x: 167, startPoint y: 179, endPoint x: 51, endPoint y: 72, distance: 158.3
click at [51, 72] on div "You Bind AI ‌ ‌ ‌ ‌ Create a Free Account to generate the response View all Fea…" at bounding box center [188, 194] width 277 height 308
copy p "<div class="card-grid"> <div *ngFor="let project of projects; let i = index" cl…"
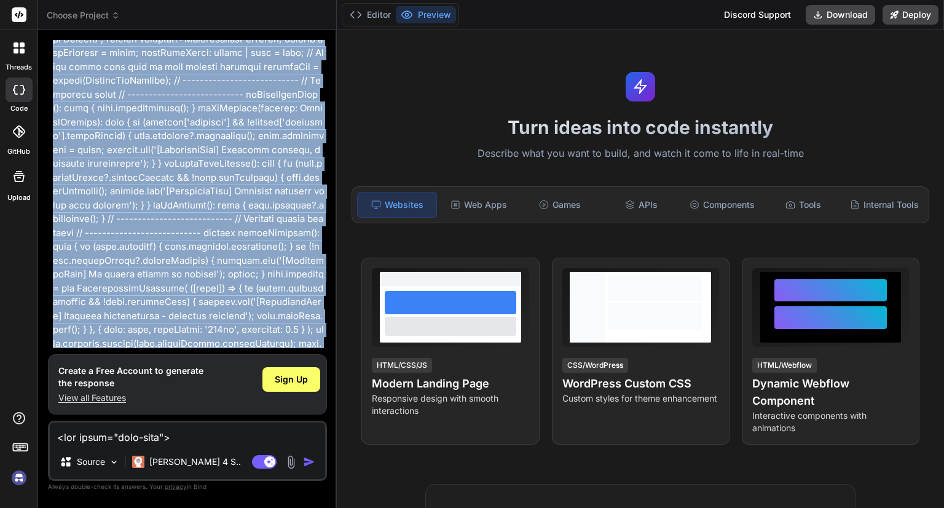
scroll to position [1716, 0]
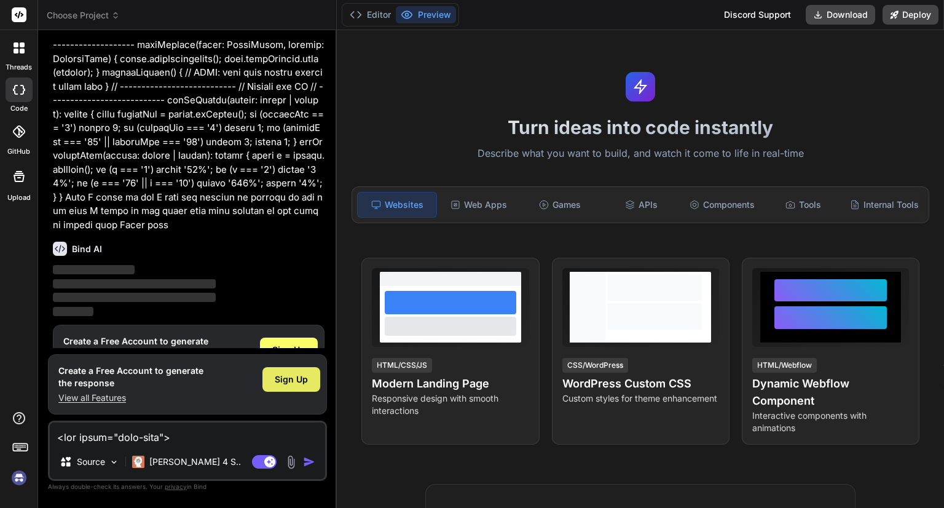
click at [275, 383] on div "Sign Up" at bounding box center [291, 379] width 58 height 25
click at [15, 480] on img at bounding box center [19, 477] width 21 height 21
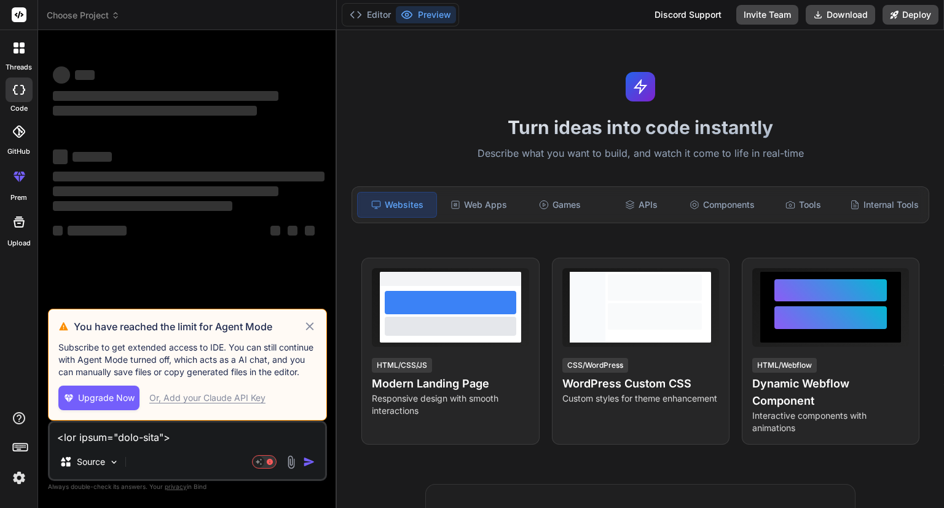
scroll to position [0, 0]
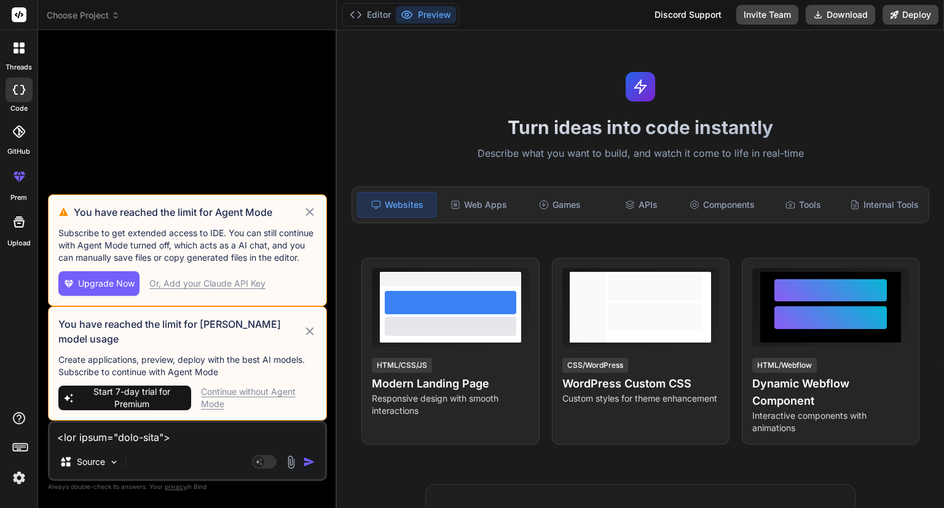
click at [310, 335] on icon at bounding box center [310, 331] width 14 height 15
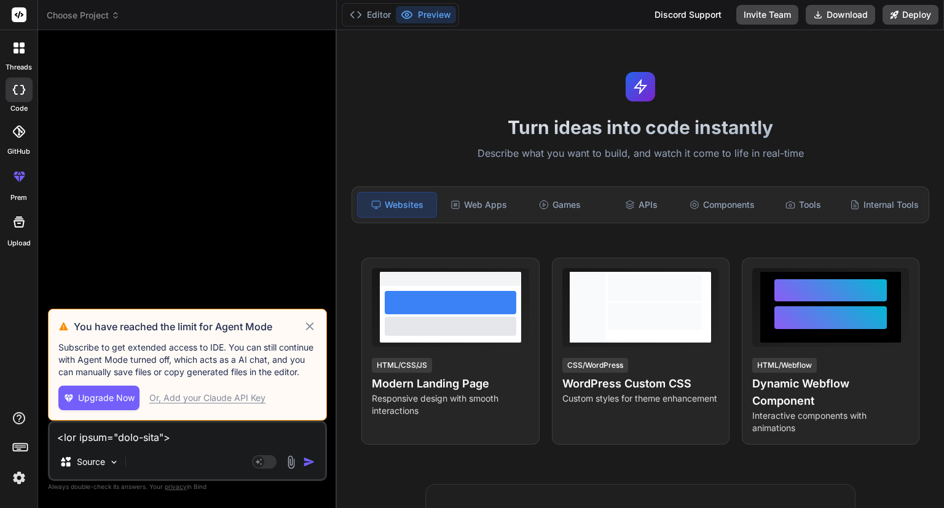
click at [310, 335] on div "You have reached the limit for Agent Mode Subscribe to get extended access to I…" at bounding box center [187, 365] width 279 height 112
click at [309, 328] on icon at bounding box center [309, 326] width 8 height 8
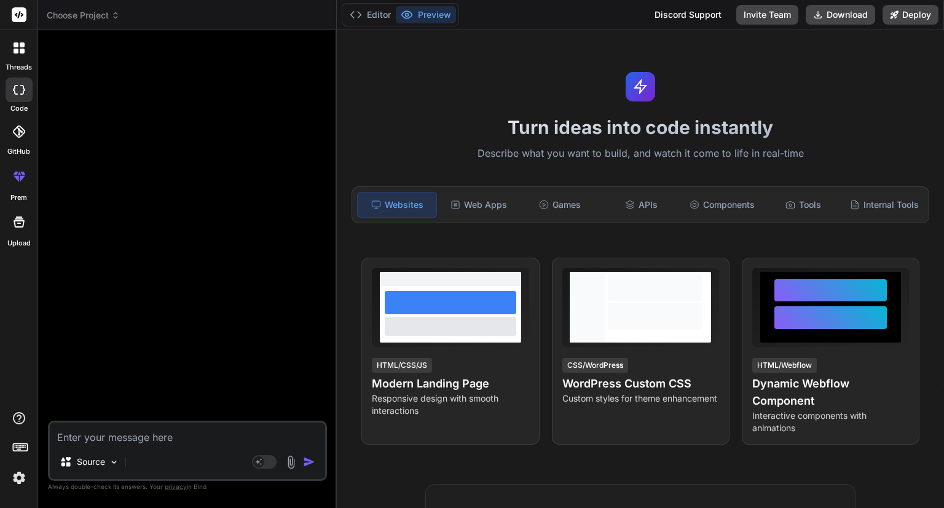
click at [162, 433] on textarea at bounding box center [187, 433] width 275 height 22
paste textarea "<div class="card-grid"> <div *ngFor="let project of projects; let i = index" cl…"
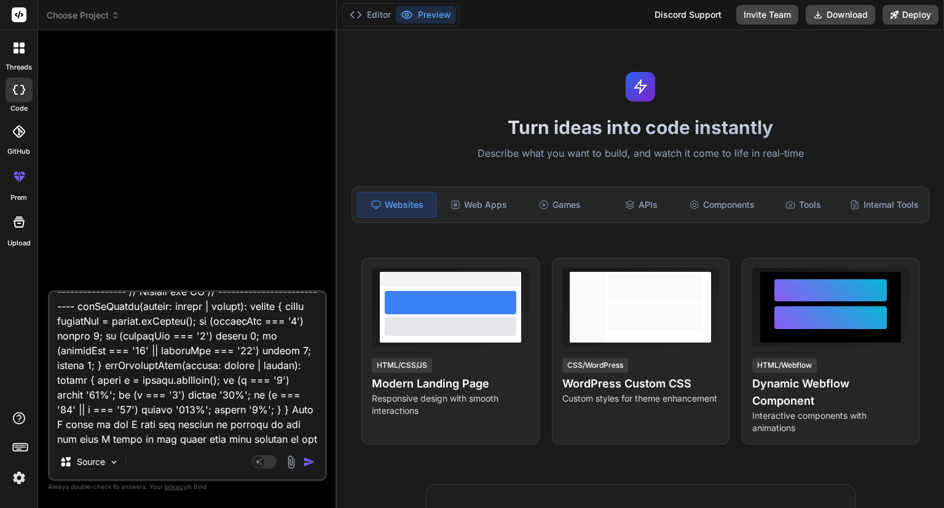
click at [139, 425] on textarea at bounding box center [187, 368] width 275 height 152
click at [312, 423] on textarea at bounding box center [187, 368] width 275 height 152
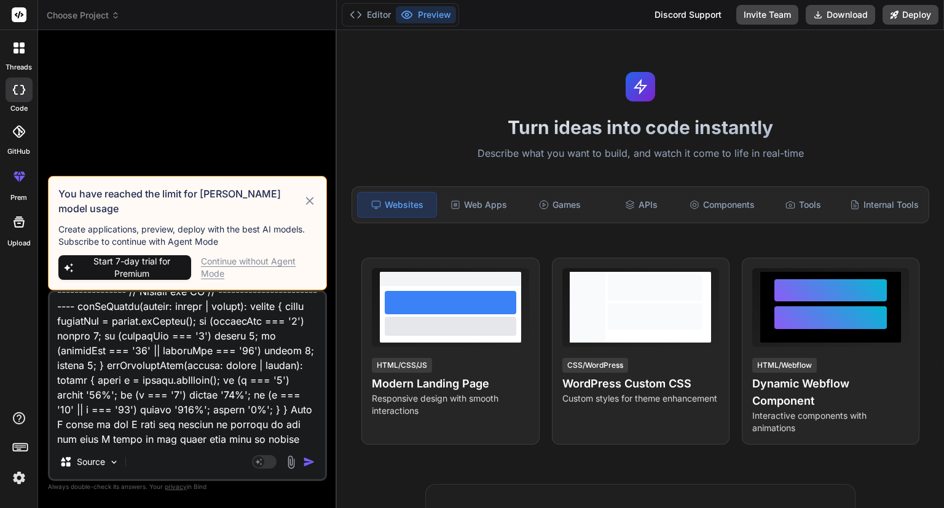
click at [251, 264] on div "Continue without Agent Mode" at bounding box center [259, 267] width 116 height 25
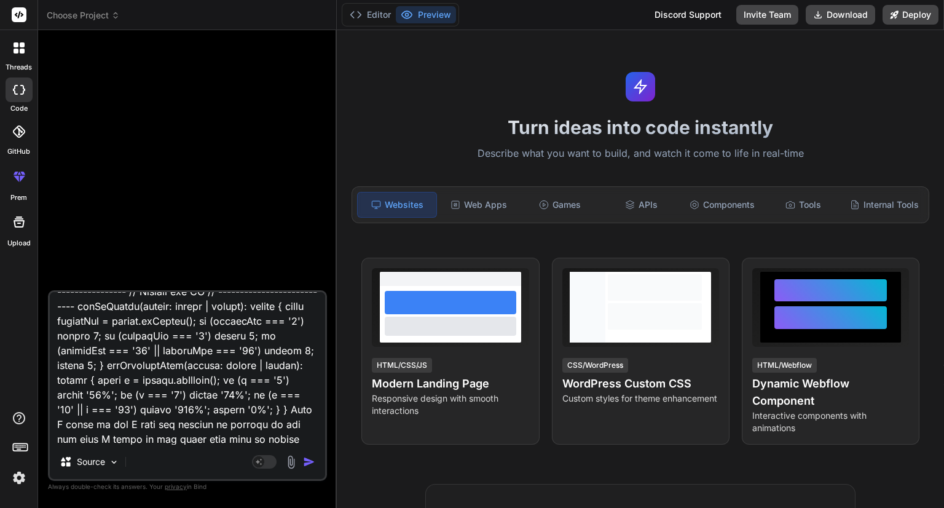
click at [184, 434] on textarea at bounding box center [187, 368] width 275 height 152
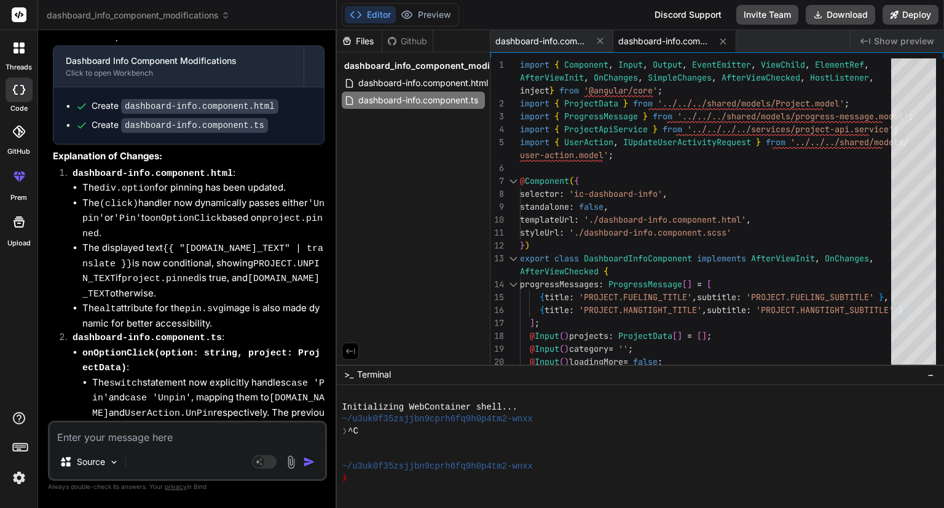
scroll to position [2242, 0]
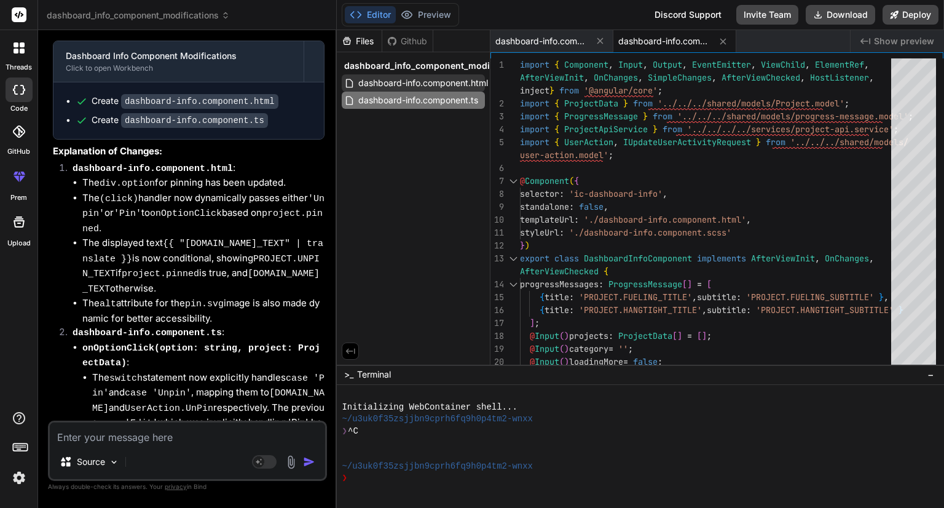
click at [411, 84] on span "dashboard-info.component.html" at bounding box center [423, 83] width 132 height 15
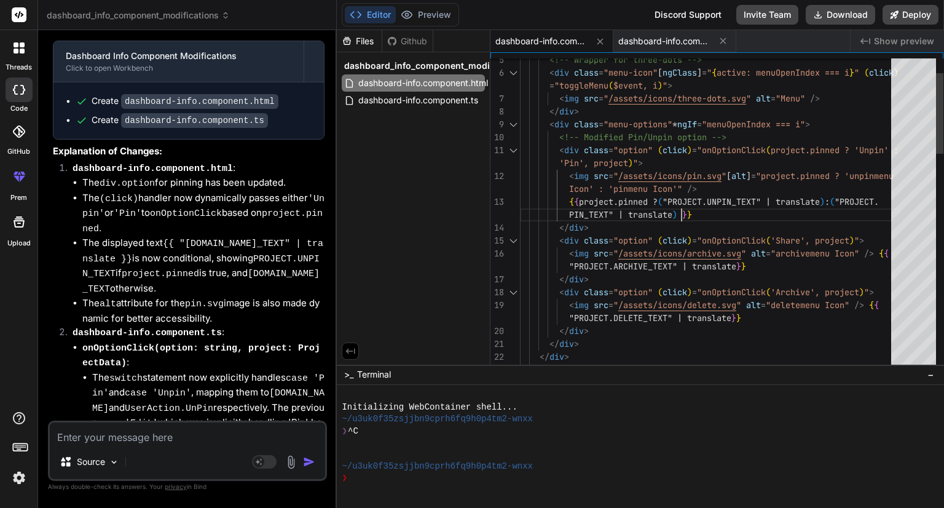
scroll to position [0, 0]
drag, startPoint x: 720, startPoint y: 204, endPoint x: 745, endPoint y: 204, distance: 25.2
click at [463, 84] on span "dashboard-info.component.html" at bounding box center [423, 83] width 132 height 15
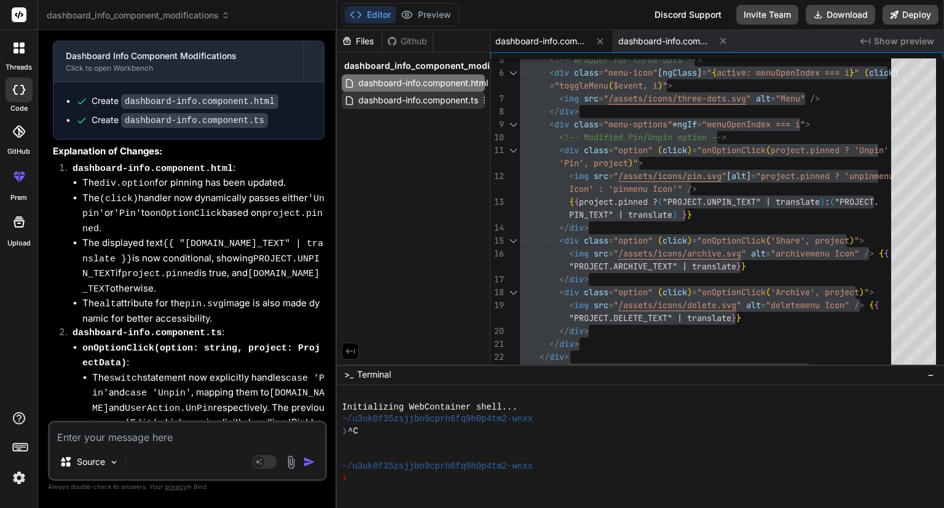
click at [422, 96] on span "dashboard-info.component.ts" at bounding box center [418, 100] width 122 height 15
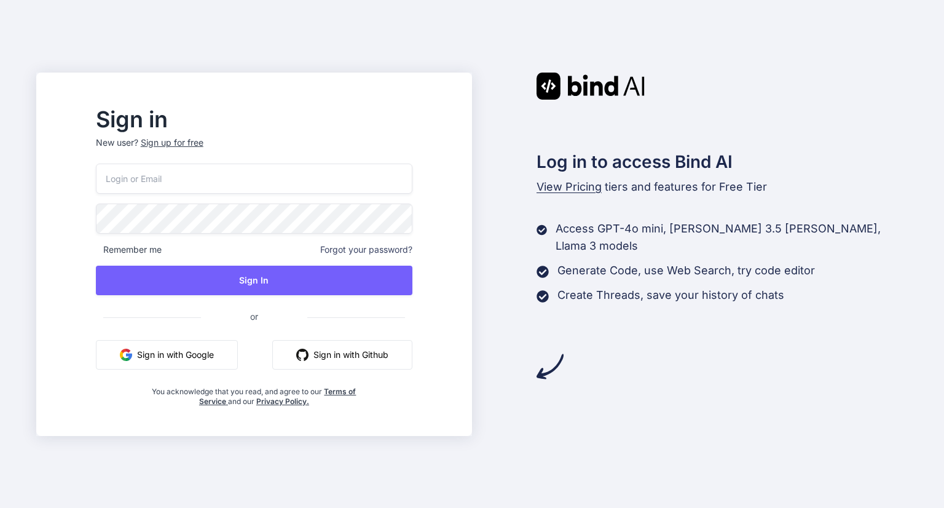
click at [238, 361] on button "Sign in with Google" at bounding box center [167, 354] width 142 height 29
click at [179, 359] on button "Sign in with Google" at bounding box center [167, 354] width 142 height 29
click at [222, 362] on button "Sign in with Google" at bounding box center [167, 354] width 142 height 29
